Goal: Task Accomplishment & Management: Manage account settings

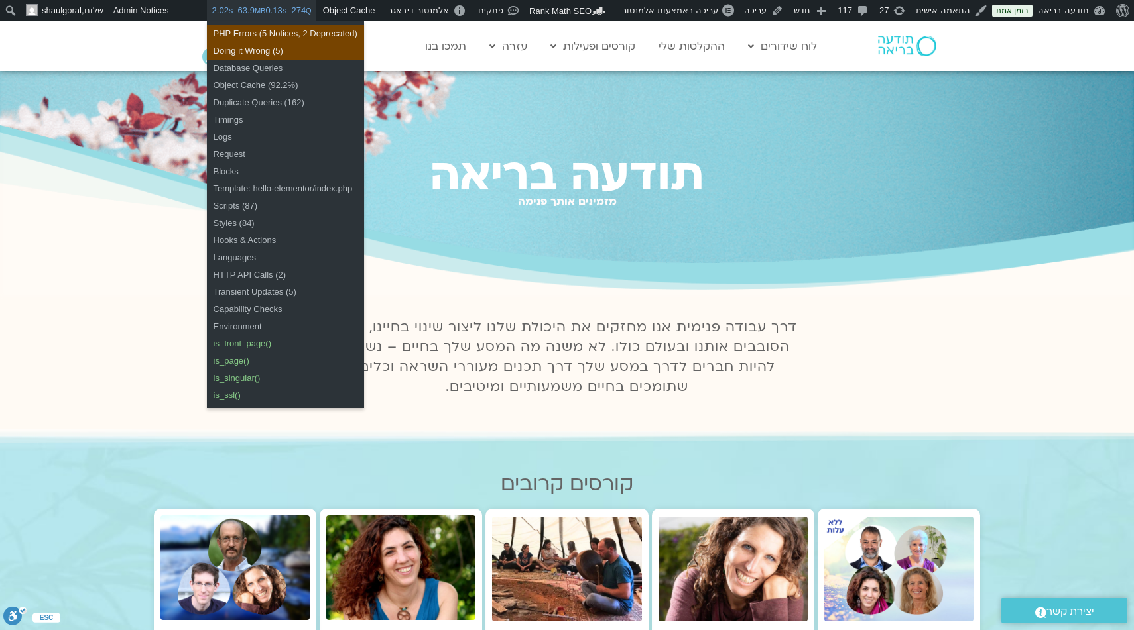
click at [284, 15] on span "2.02s 63.9 MB 0.13s 274 Q" at bounding box center [261, 10] width 99 height 21
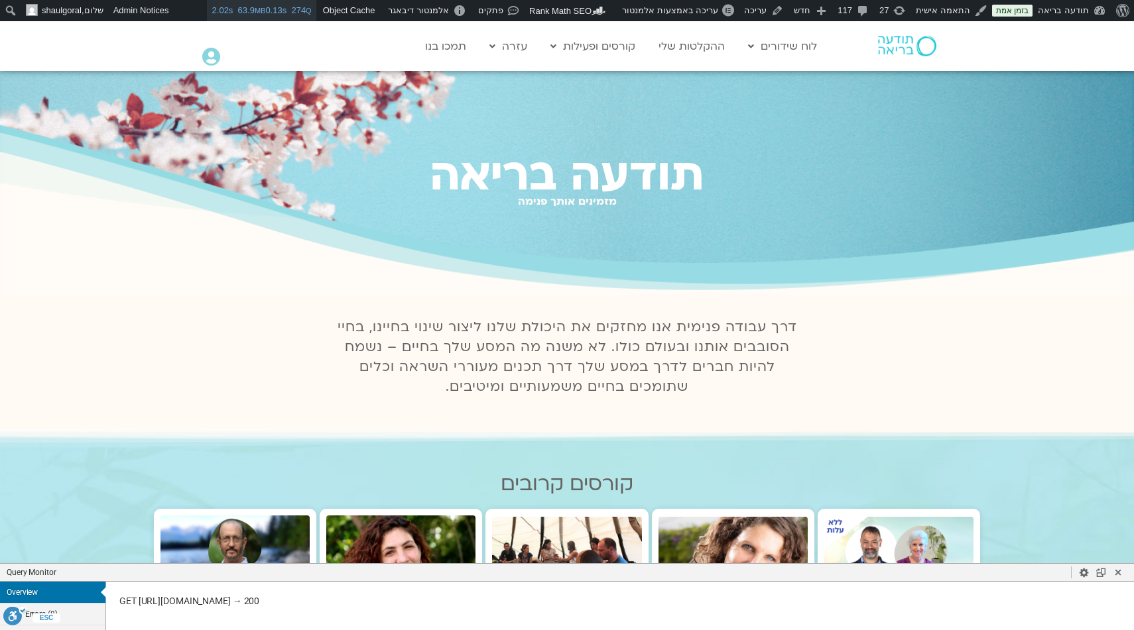
click at [308, 14] on span "2.02s 63.9 MB 0.13s 274 Q" at bounding box center [261, 10] width 99 height 21
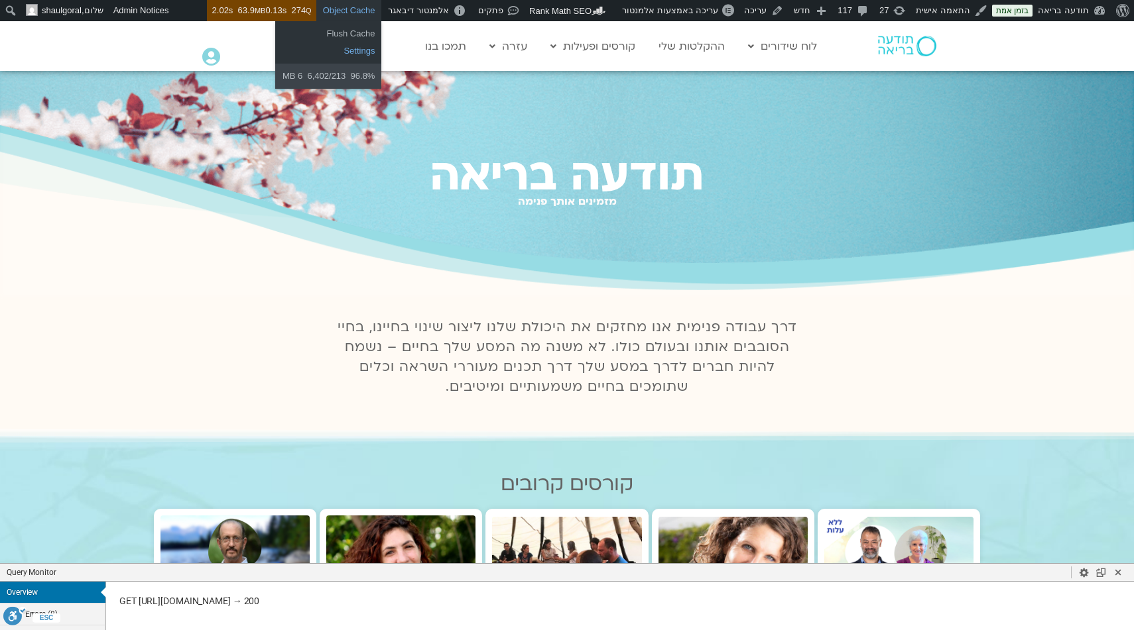
click at [381, 48] on link "Settings" at bounding box center [328, 50] width 106 height 17
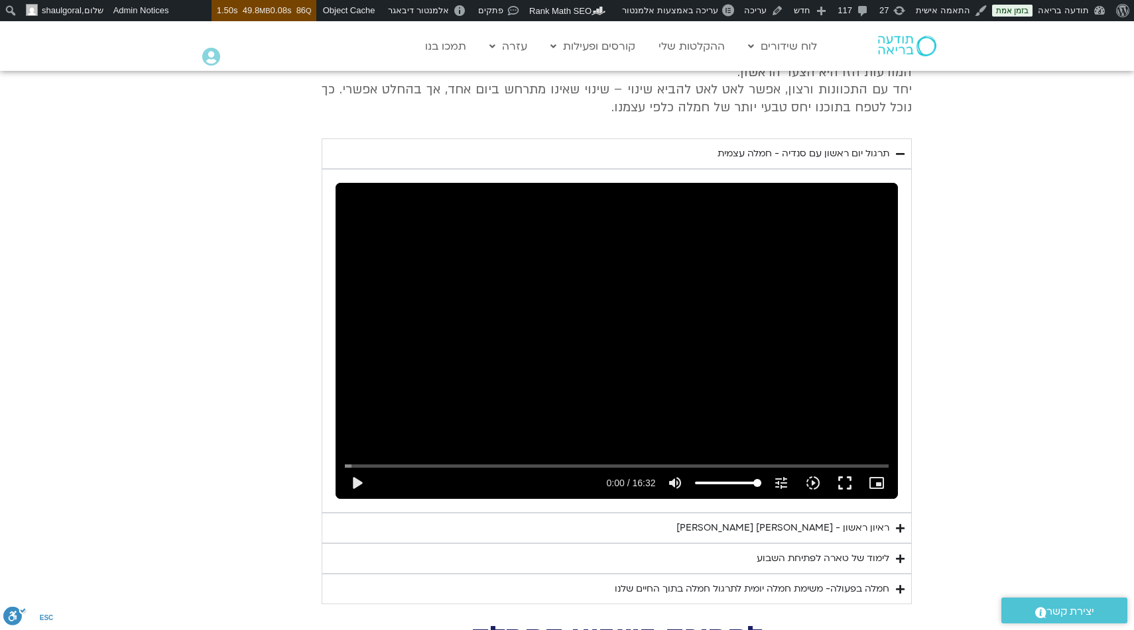
scroll to position [3051, 0]
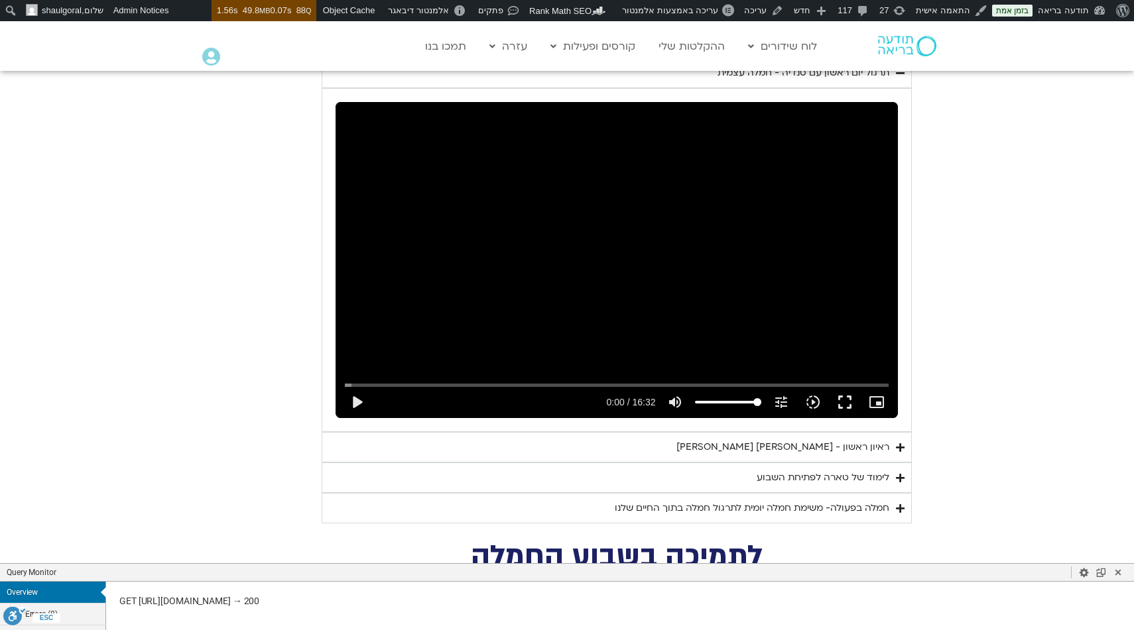
scroll to position [3051, 0]
